Goal: Task Accomplishment & Management: Manage account settings

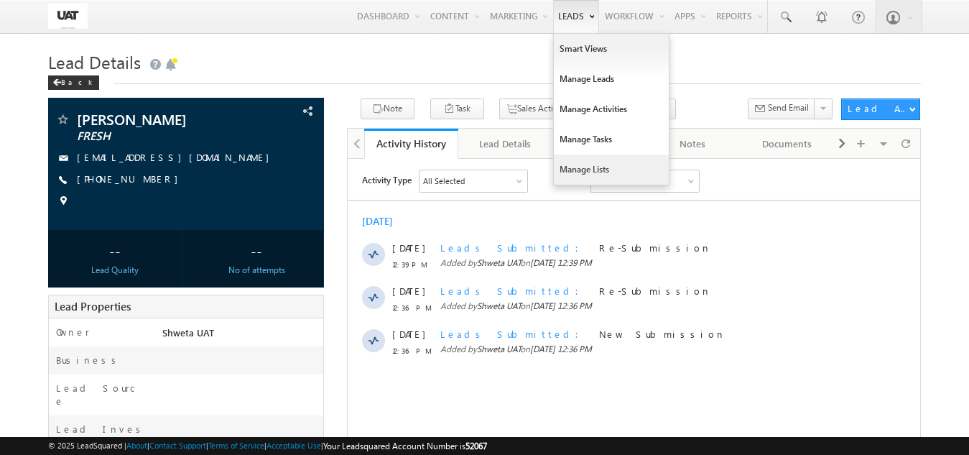
click at [589, 165] on link "Manage Lists" at bounding box center [611, 169] width 115 height 30
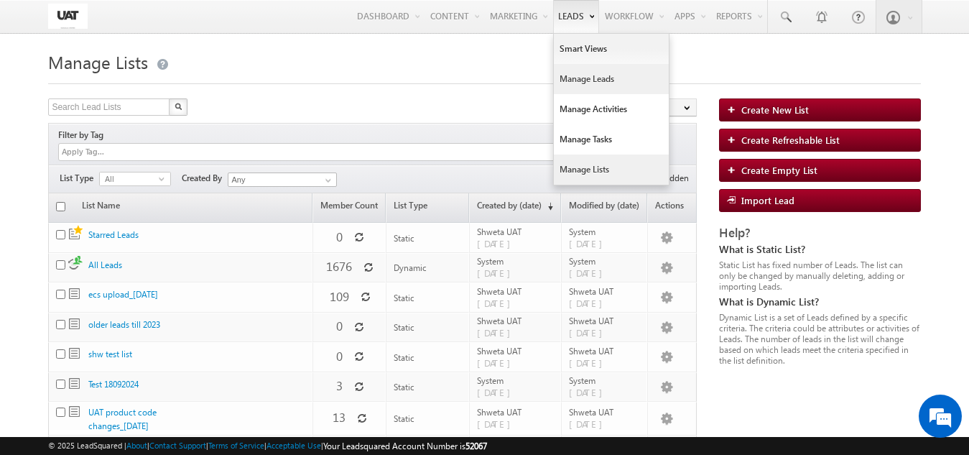
click at [573, 72] on link "Manage Leads" at bounding box center [611, 79] width 115 height 30
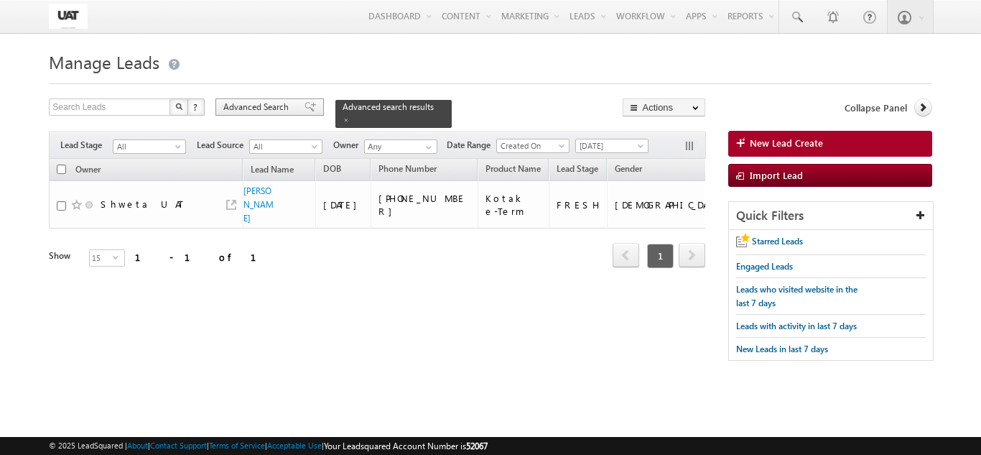
click at [239, 105] on span "Advanced Search" at bounding box center [258, 107] width 70 height 13
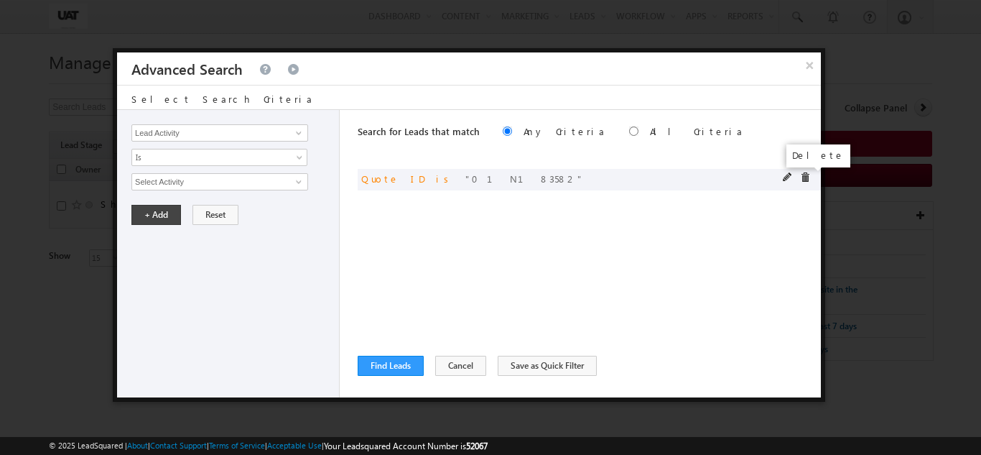
click at [805, 180] on span at bounding box center [805, 177] width 10 height 10
click at [282, 138] on input "Lead Activity" at bounding box center [219, 132] width 177 height 17
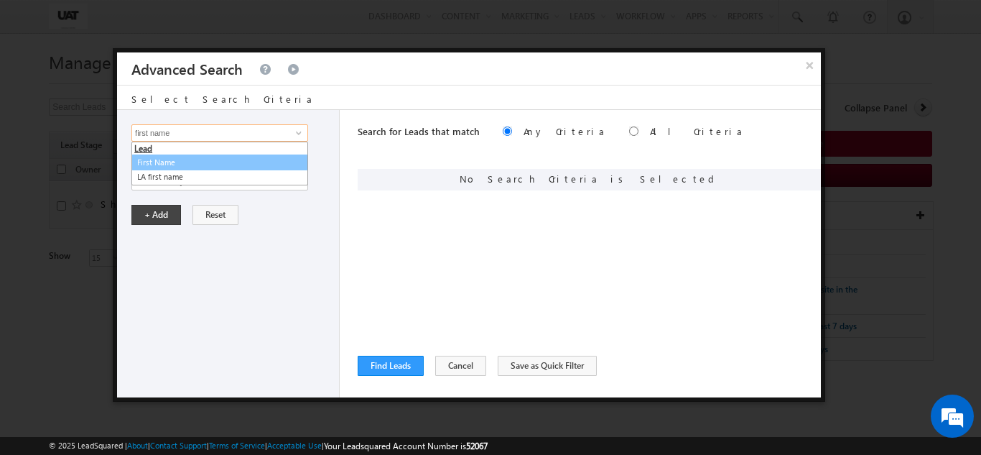
click at [165, 152] on li "Lead" at bounding box center [219, 148] width 175 height 13
click at [165, 157] on link "First Name" at bounding box center [219, 162] width 177 height 17
type input "First Name"
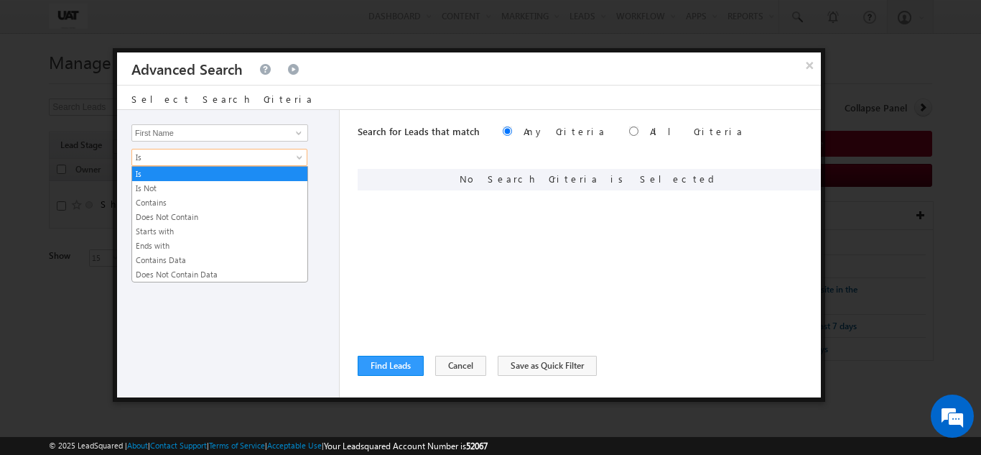
click at [165, 157] on span "Is" at bounding box center [210, 157] width 156 height 13
click at [156, 200] on link "Contains" at bounding box center [219, 202] width 175 height 13
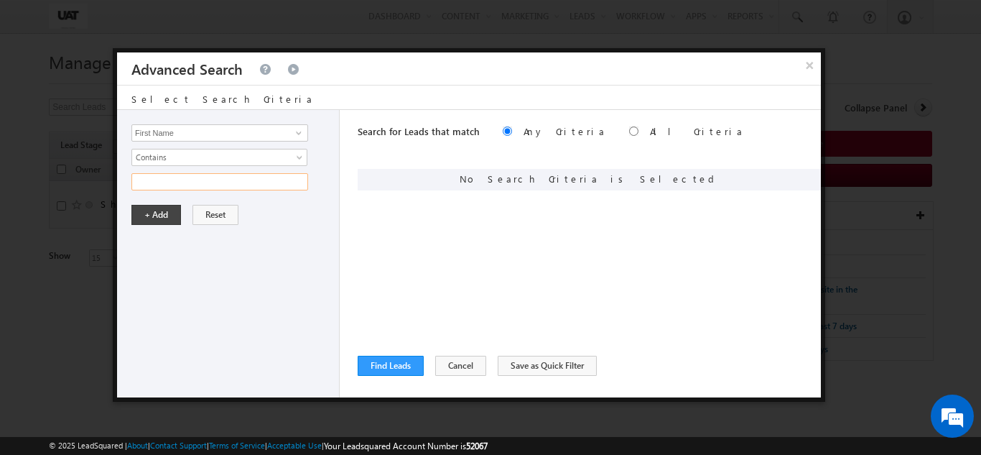
click at [167, 183] on input "text" at bounding box center [219, 181] width 177 height 17
type input "urmi"
click at [152, 211] on button "+ Add" at bounding box center [156, 215] width 50 height 20
click at [379, 373] on button "Find Leads" at bounding box center [391, 366] width 66 height 20
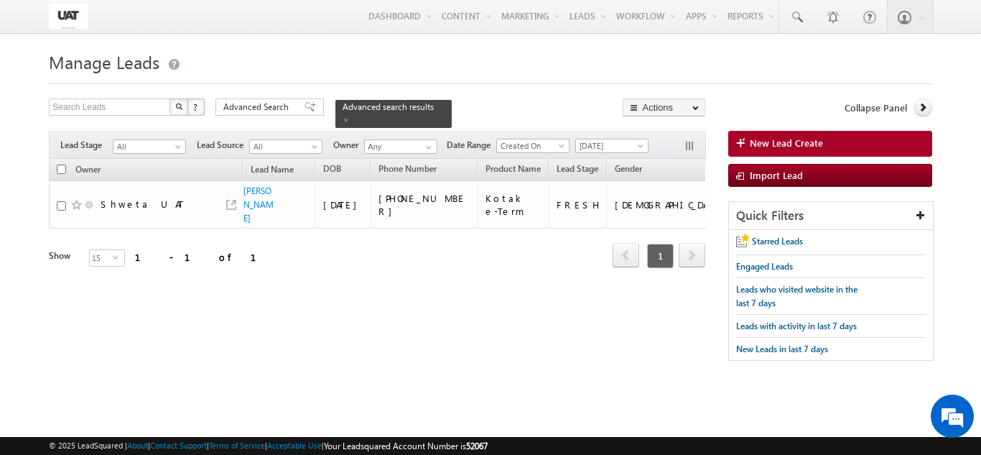
click at [61, 165] on input "checkbox" at bounding box center [61, 169] width 9 height 9
checkbox input "true"
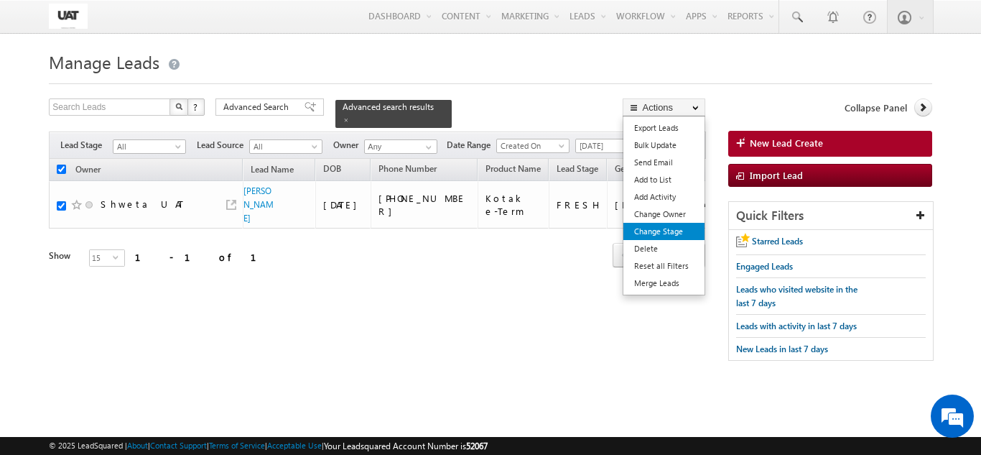
click at [687, 228] on link "Change Stage" at bounding box center [664, 231] width 81 height 17
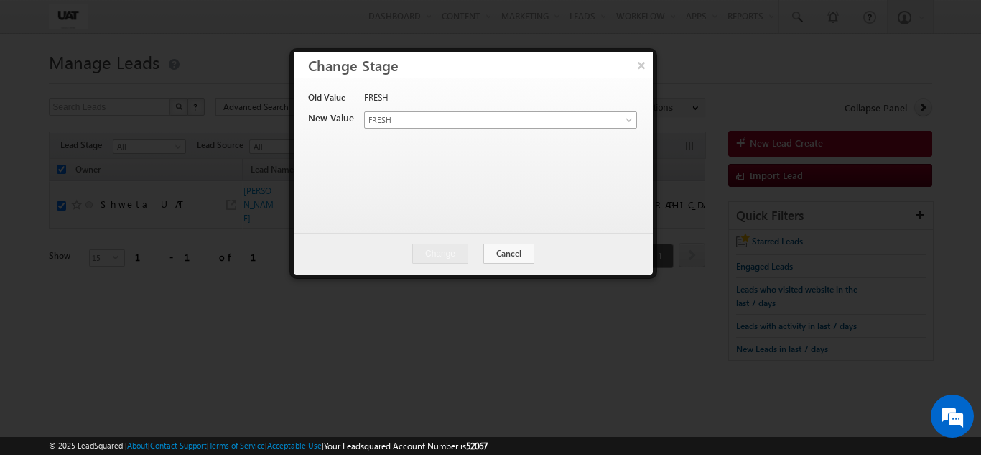
click at [515, 110] on div "FRESH" at bounding box center [500, 101] width 272 height 20
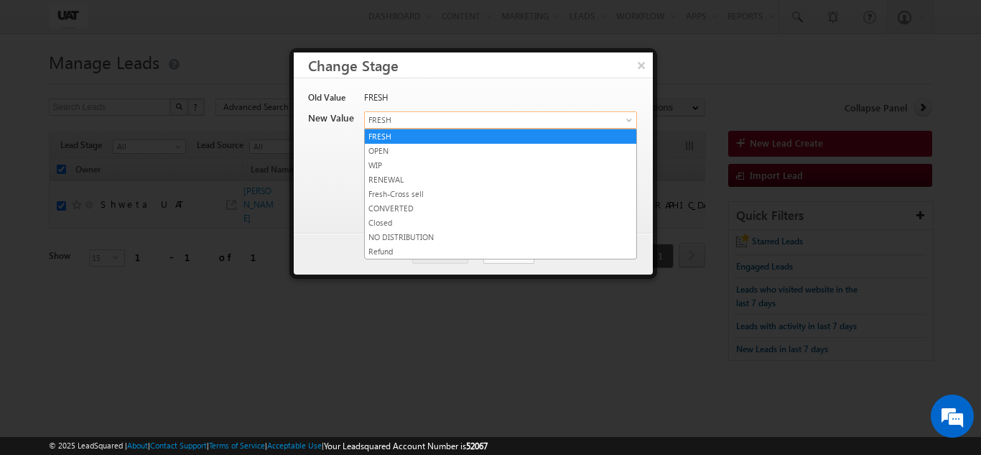
click at [515, 121] on span "FRESH" at bounding box center [484, 120] width 238 height 13
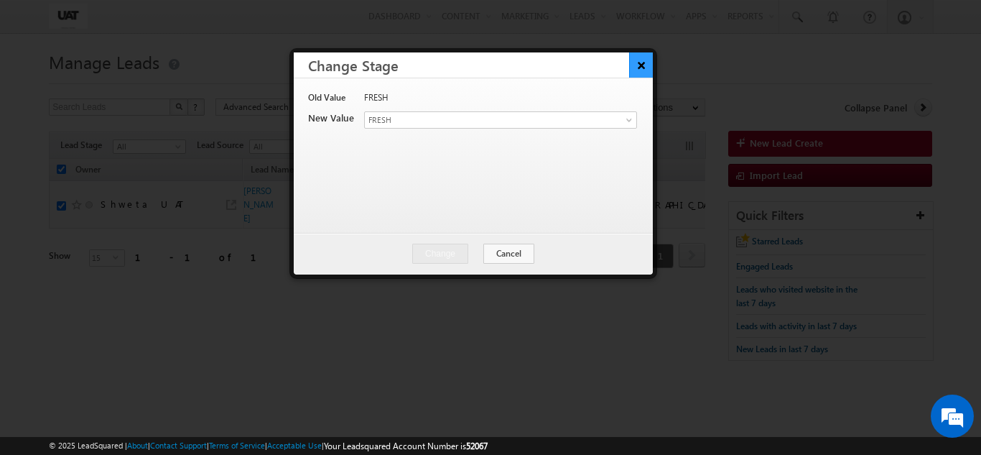
click at [639, 68] on button "×" at bounding box center [641, 64] width 24 height 25
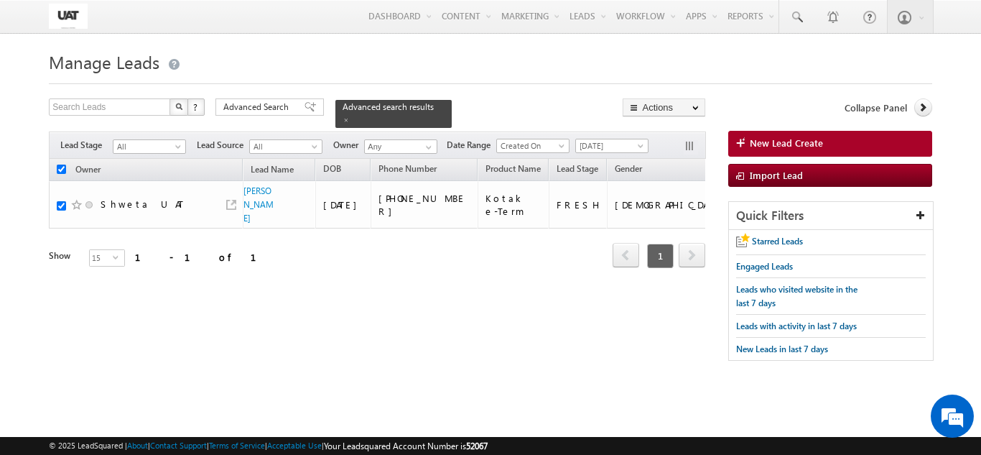
click at [61, 165] on input "checkbox" at bounding box center [61, 169] width 9 height 9
checkbox input "false"
click at [248, 101] on span "Advanced Search" at bounding box center [258, 107] width 70 height 13
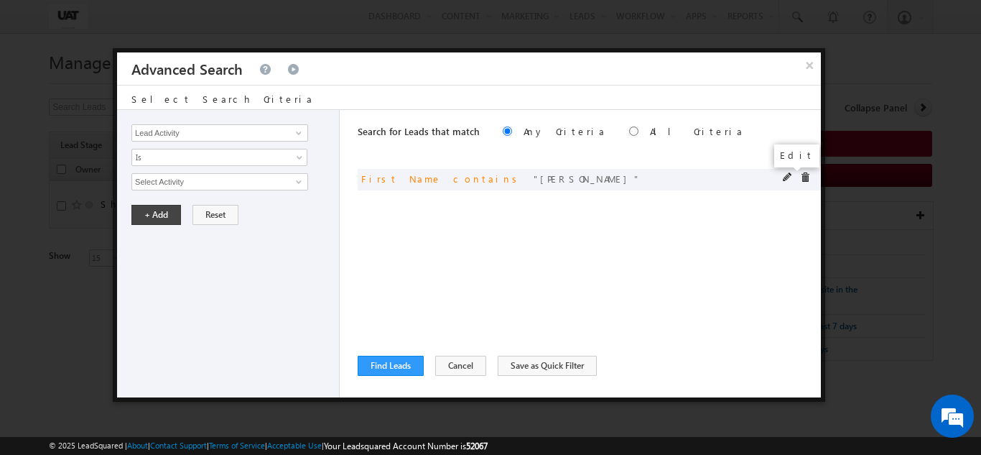
click at [785, 177] on span at bounding box center [788, 177] width 10 height 10
drag, startPoint x: 213, startPoint y: 189, endPoint x: 88, endPoint y: 186, distance: 125.0
click at [88, 186] on body "Menu Shweta UAT shwet a.uat @kota k.com" at bounding box center [490, 203] width 981 height 406
type input "avinas"
click at [161, 210] on button "+ Add" at bounding box center [156, 215] width 50 height 20
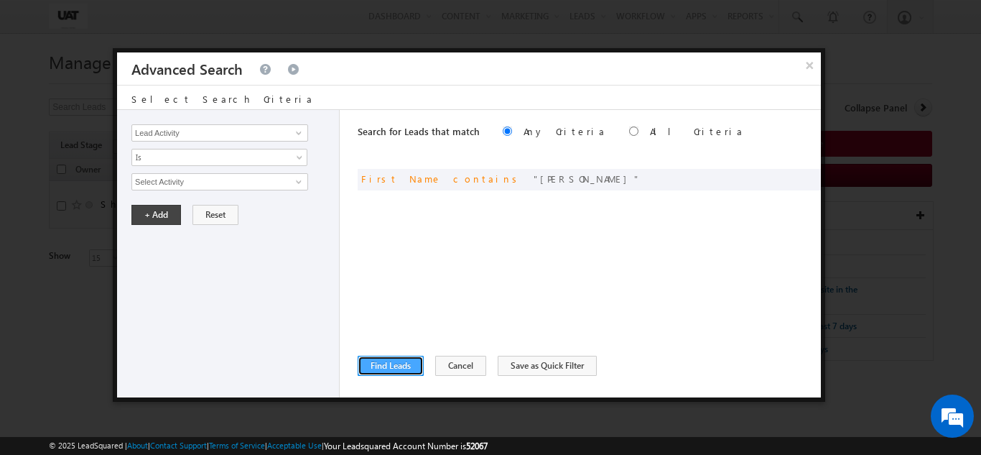
click at [414, 359] on button "Find Leads" at bounding box center [391, 366] width 66 height 20
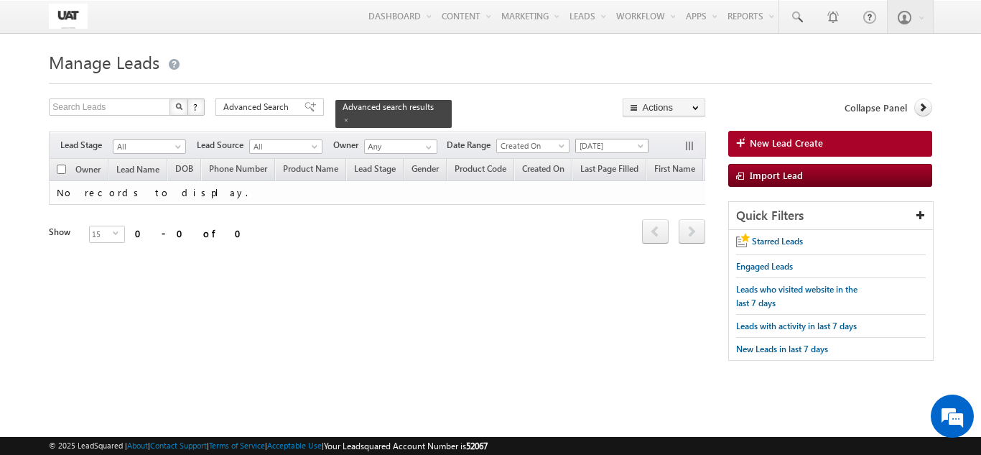
click at [603, 139] on span "[DATE]" at bounding box center [610, 145] width 68 height 13
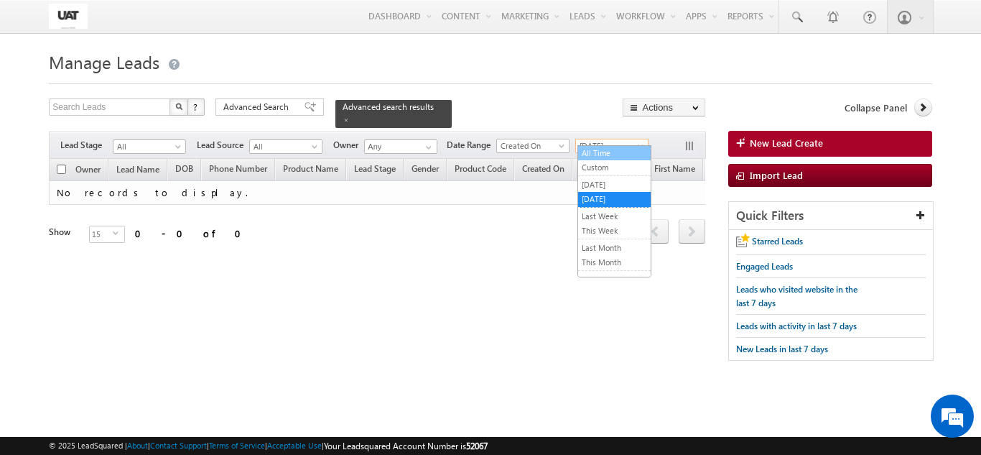
click at [600, 154] on link "All Time" at bounding box center [614, 153] width 73 height 13
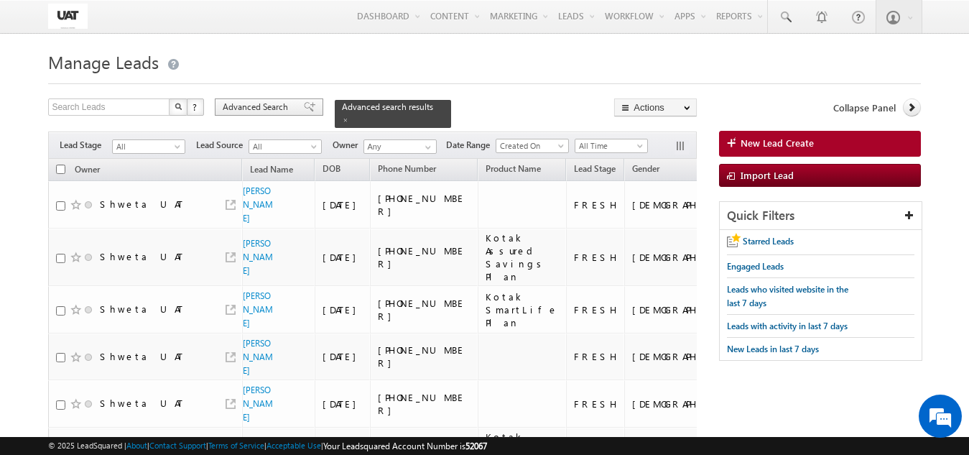
click at [288, 103] on span "Advanced Search" at bounding box center [258, 107] width 70 height 13
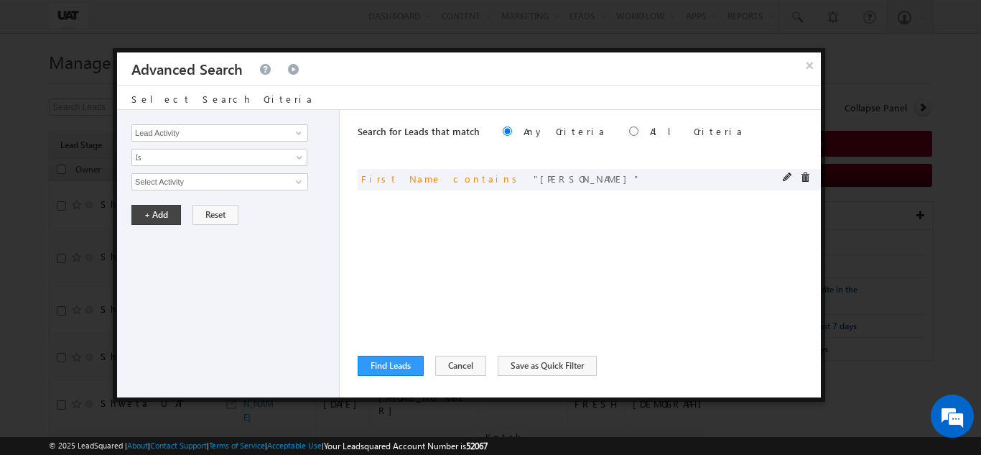
click at [789, 170] on div "or First Name contains avinas" at bounding box center [589, 180] width 463 height 22
click at [785, 175] on span at bounding box center [788, 177] width 10 height 10
click at [222, 171] on div "Lead Activity Task Sales Group Prospect Id 29 Jul Open Leads 30 days not conver…" at bounding box center [228, 253] width 223 height 287
click at [227, 181] on input "avinas" at bounding box center [219, 181] width 177 height 17
type input "avinash"
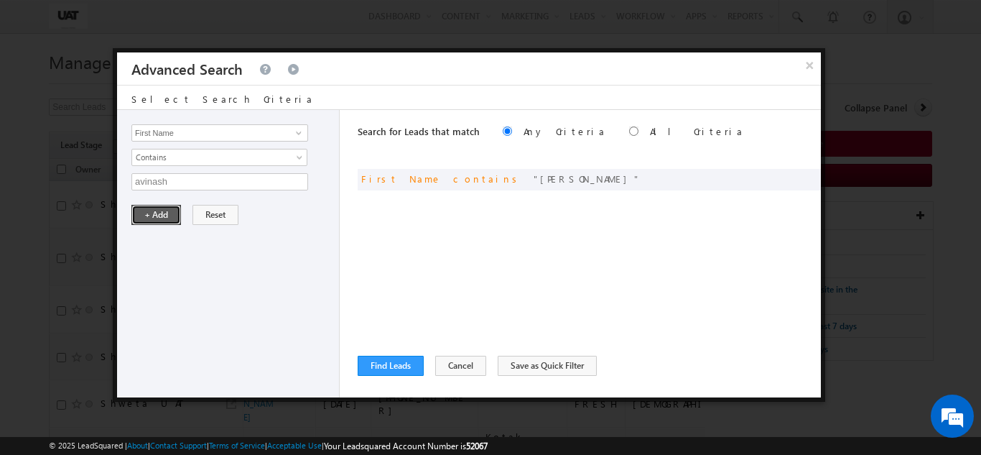
click at [142, 214] on button "+ Add" at bounding box center [156, 215] width 50 height 20
click at [401, 358] on button "Find Leads" at bounding box center [391, 366] width 66 height 20
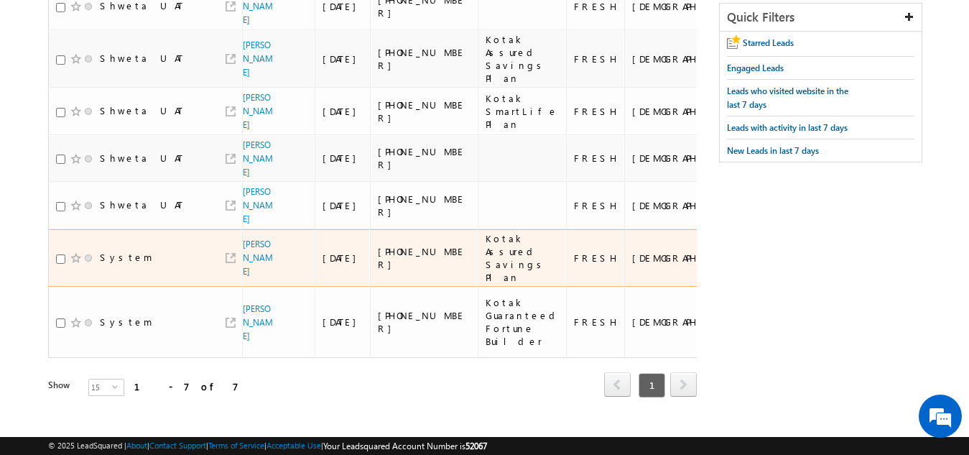
scroll to position [277, 0]
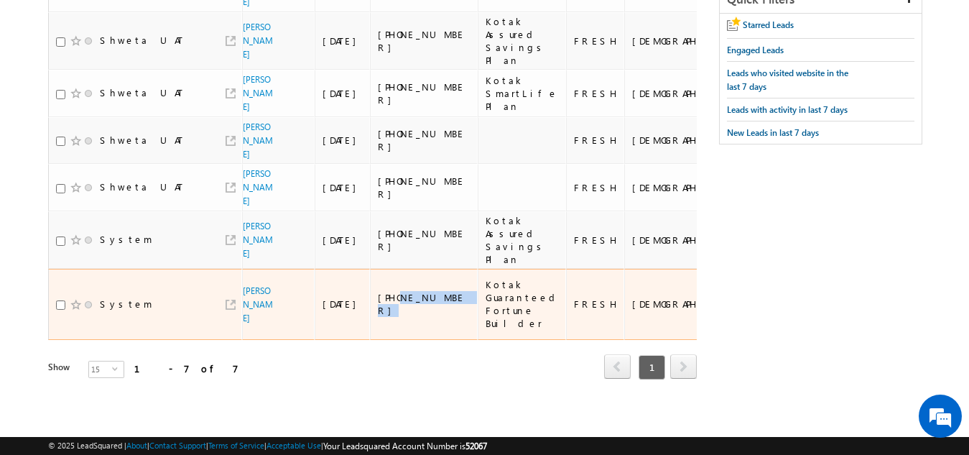
drag, startPoint x: 443, startPoint y: 292, endPoint x: 392, endPoint y: 289, distance: 51.8
click at [392, 291] on div "+91-9029884258" at bounding box center [424, 304] width 93 height 26
copy div "9029884258"
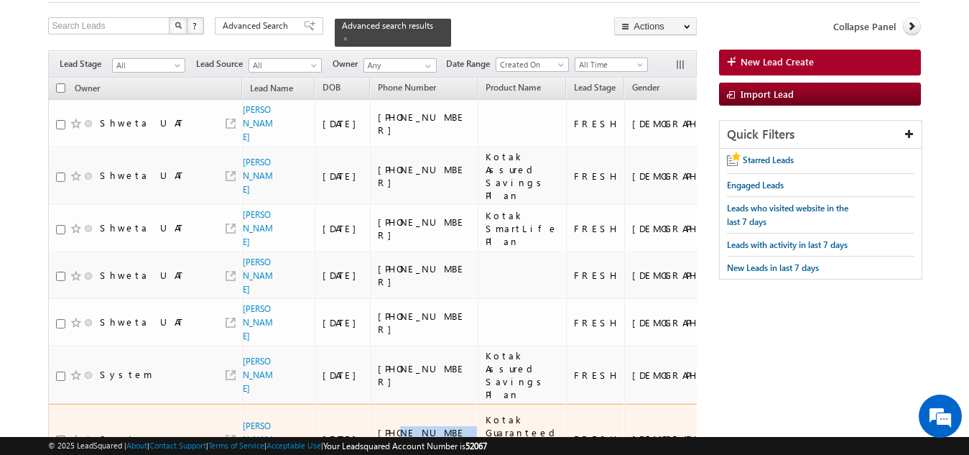
scroll to position [0, 0]
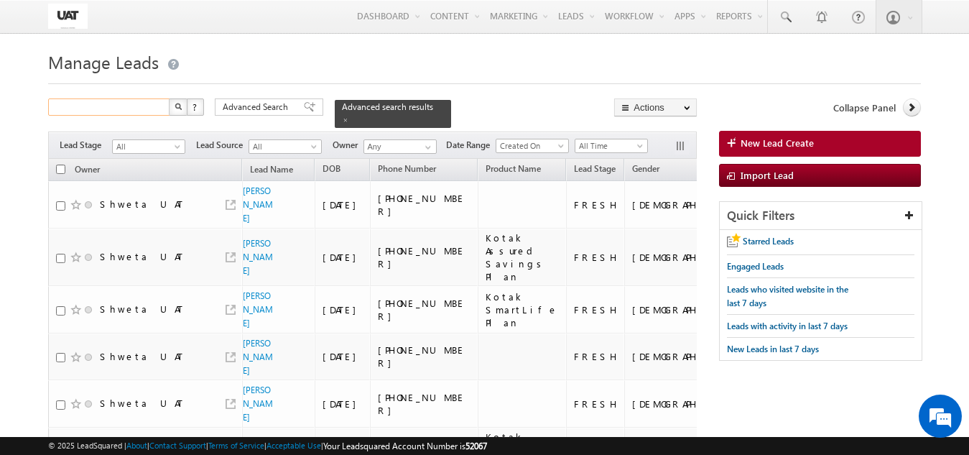
click at [78, 100] on input "text" at bounding box center [109, 106] width 123 height 17
paste input "9029884258"
type input "9029884258"
click at [181, 104] on img "button" at bounding box center [178, 106] width 7 height 7
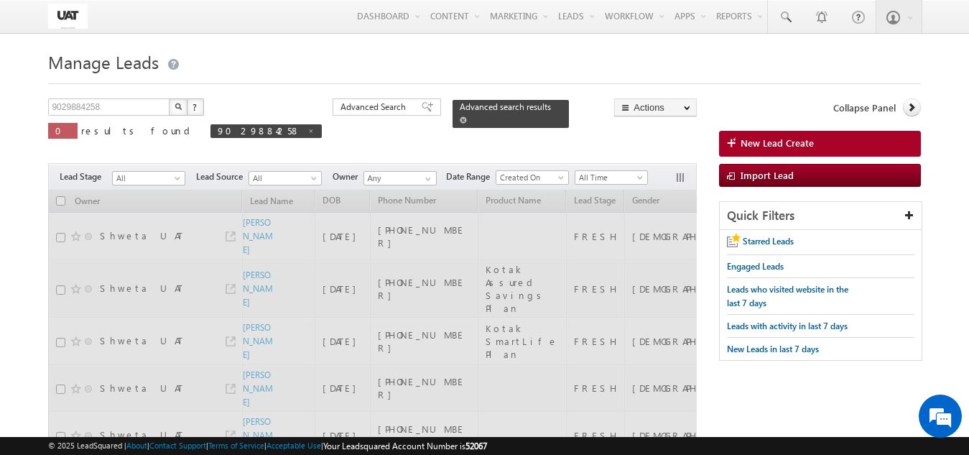
click at [460, 116] on span at bounding box center [463, 119] width 7 height 7
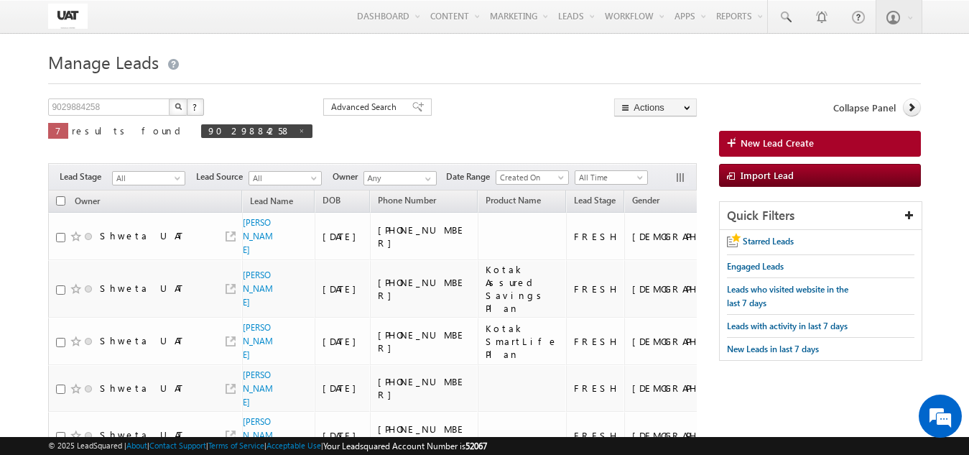
click at [180, 103] on button "button" at bounding box center [178, 106] width 19 height 17
click at [177, 116] on div "9029884258 X ? 7 results found 9029884258" at bounding box center [180, 125] width 264 height 55
click at [177, 108] on img "button" at bounding box center [178, 106] width 7 height 7
click at [60, 204] on input "checkbox" at bounding box center [60, 200] width 9 height 9
checkbox input "true"
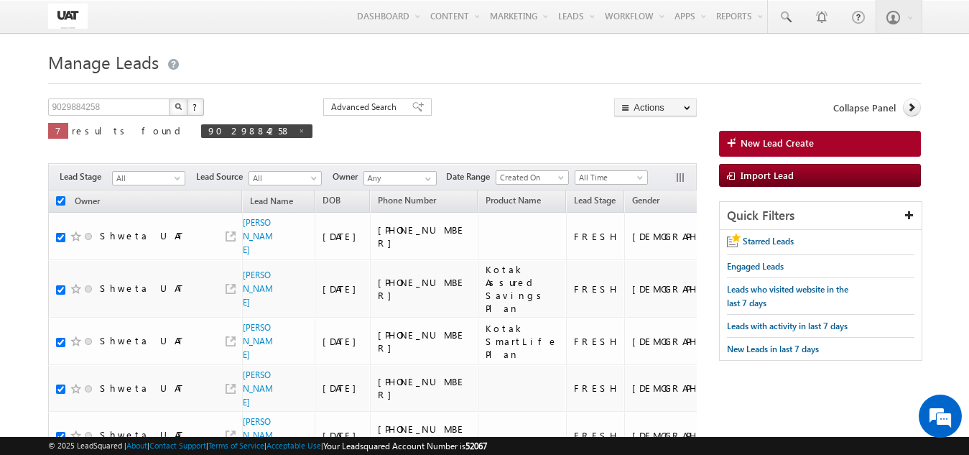
checkbox input "true"
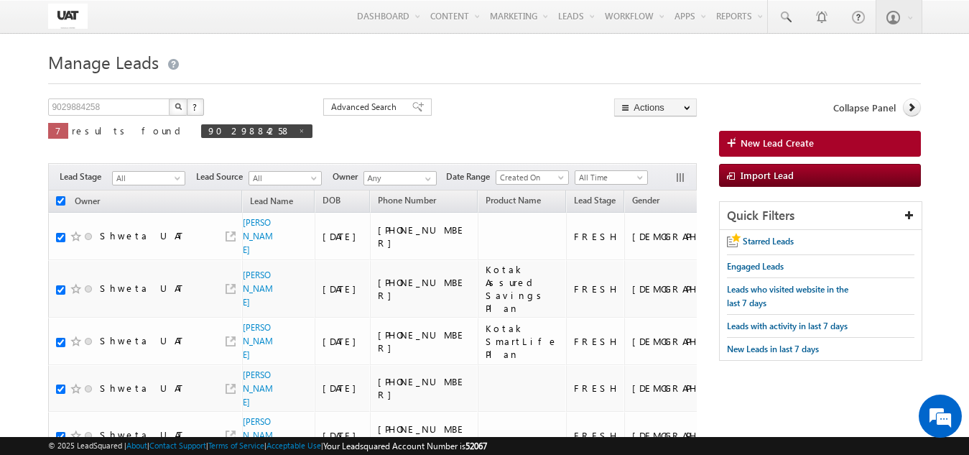
checkbox input "true"
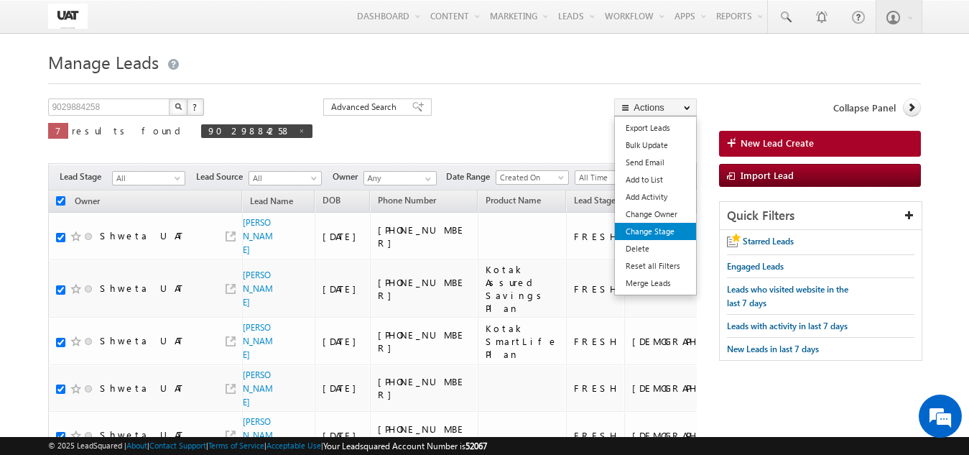
click at [662, 235] on link "Change Stage" at bounding box center [655, 231] width 81 height 17
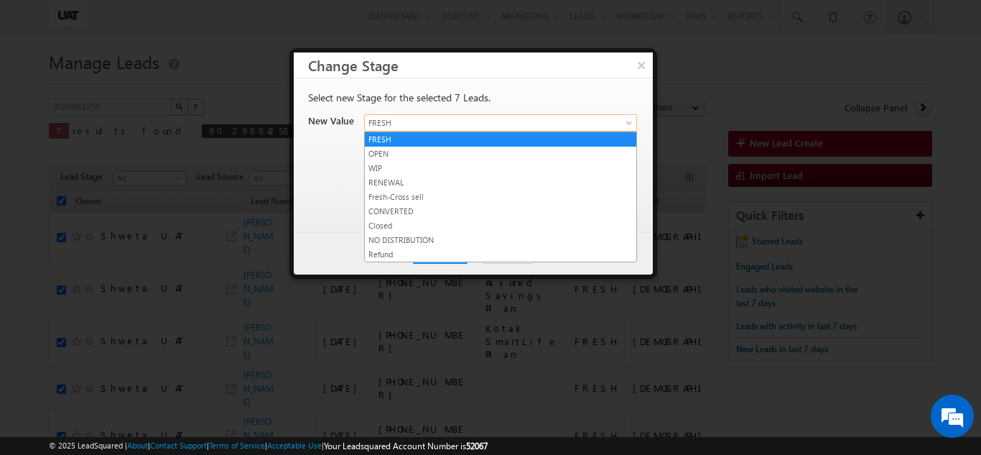
click at [458, 129] on span "FRESH" at bounding box center [484, 122] width 238 height 13
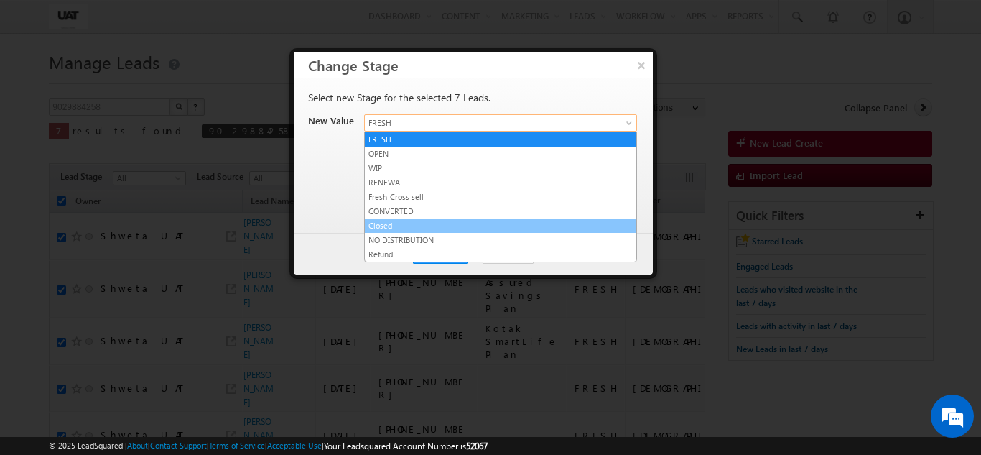
click at [414, 228] on link "Closed" at bounding box center [501, 225] width 272 height 13
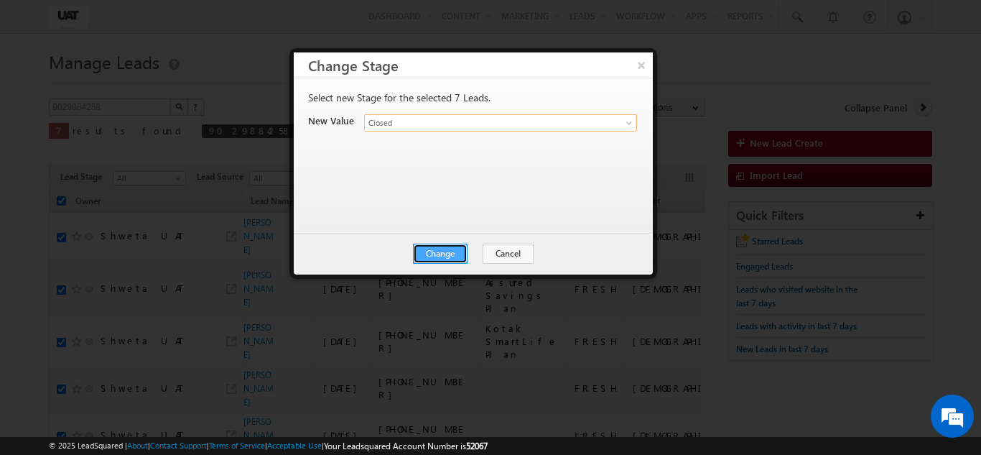
click at [440, 261] on button "Change" at bounding box center [440, 254] width 55 height 20
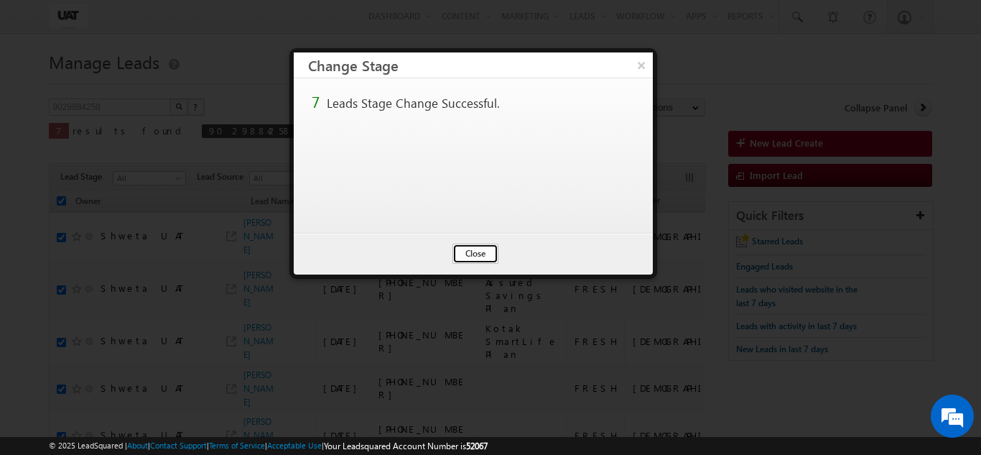
click at [465, 251] on button "Close" at bounding box center [476, 254] width 46 height 20
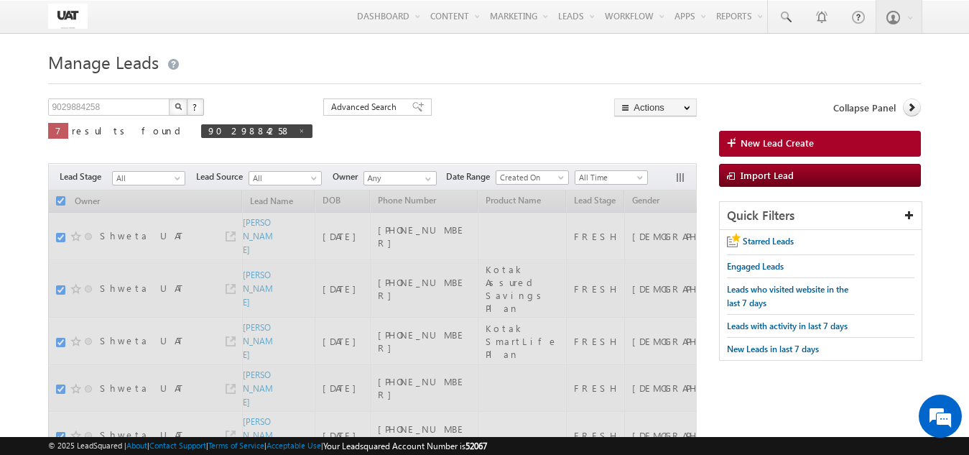
checkbox input "false"
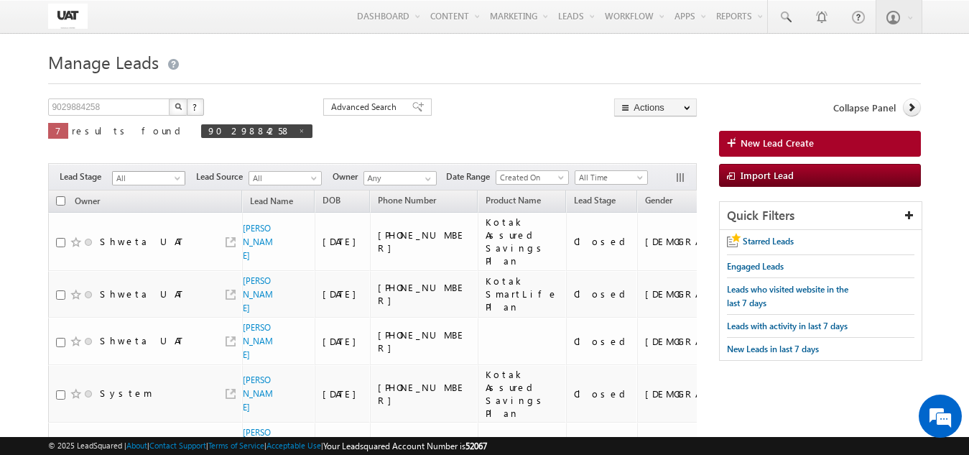
click at [172, 173] on span "All" at bounding box center [147, 178] width 68 height 13
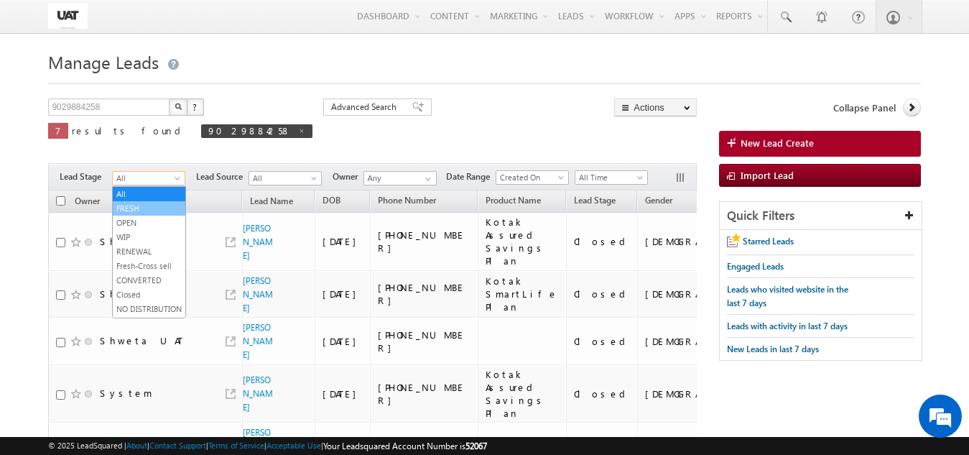
click at [129, 208] on link "FRESH" at bounding box center [149, 208] width 73 height 13
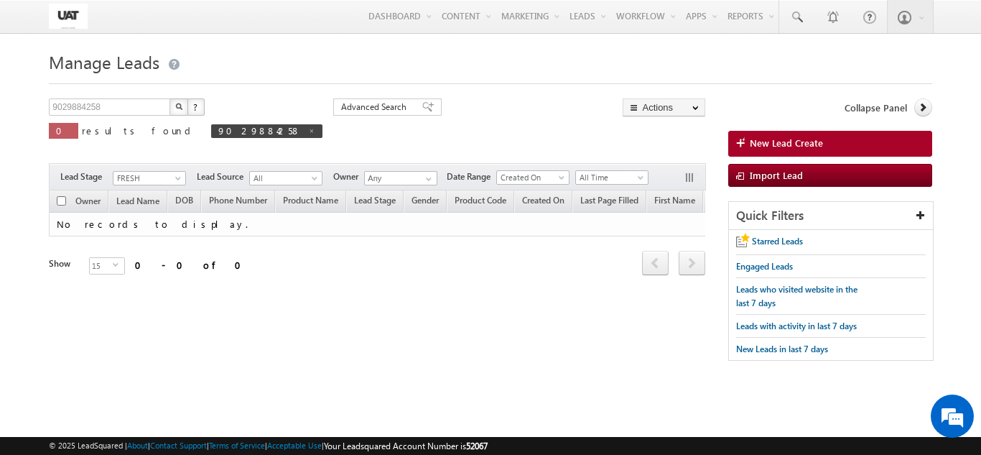
click at [179, 105] on img "button" at bounding box center [178, 106] width 7 height 7
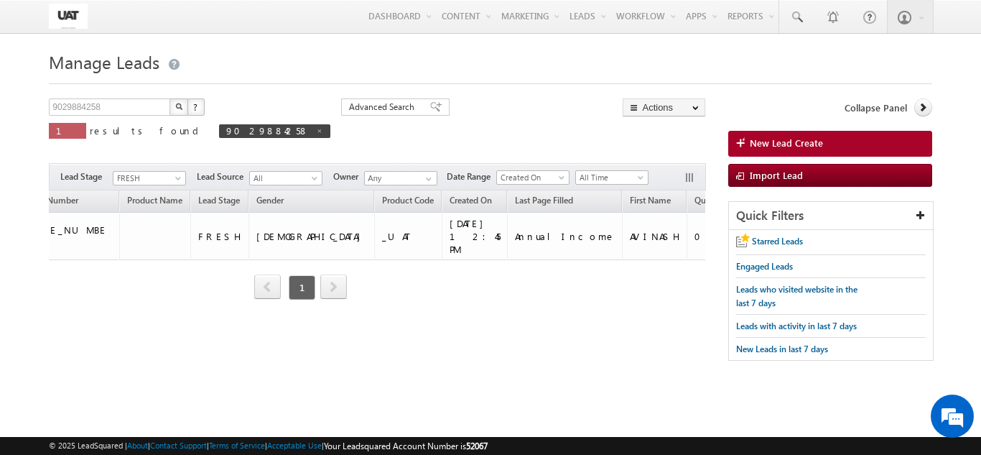
scroll to position [0, 336]
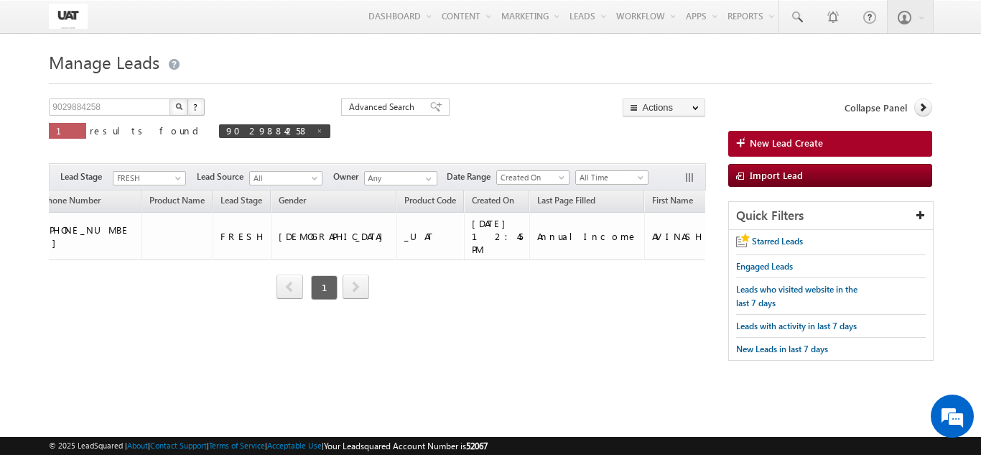
click at [535, 397] on div "Manage Leads New Lead Create 9029884258 X ? 1 results found 9029884258 Advanced…" at bounding box center [490, 226] width 883 height 359
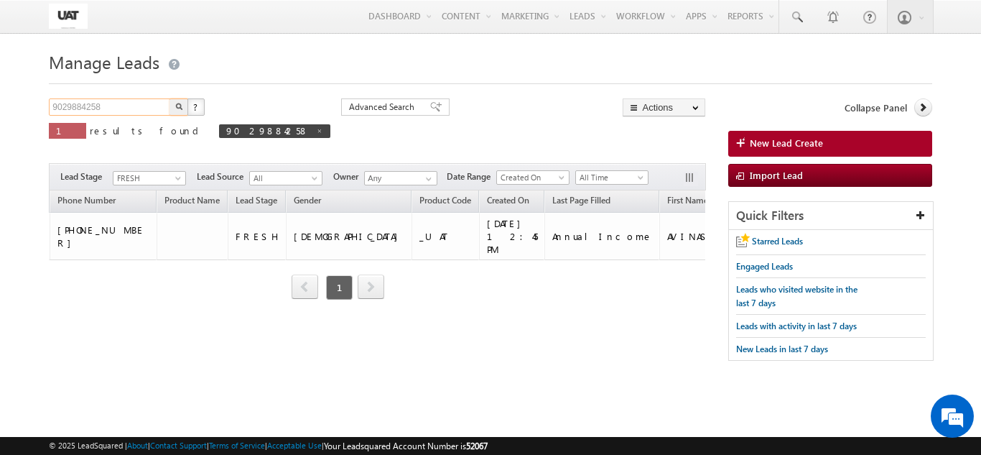
click at [169, 103] on input "9029884258" at bounding box center [110, 106] width 123 height 17
click at [181, 111] on button "button" at bounding box center [179, 106] width 19 height 17
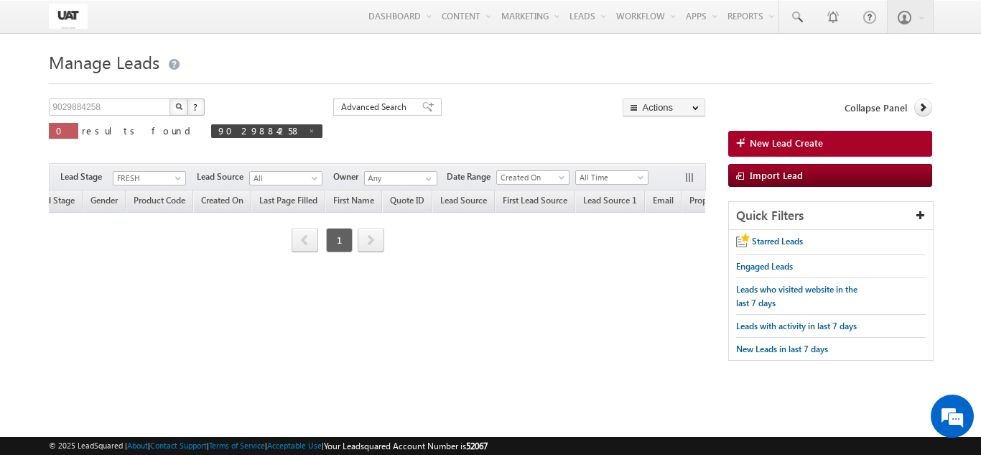
click at [180, 108] on img "button" at bounding box center [178, 106] width 7 height 7
